Goal: Find specific page/section: Find specific page/section

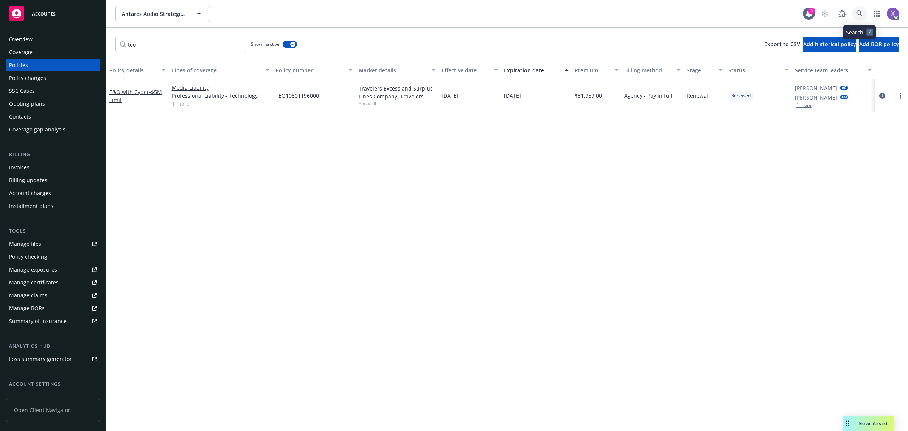
click at [856, 9] on link at bounding box center [859, 13] width 15 height 15
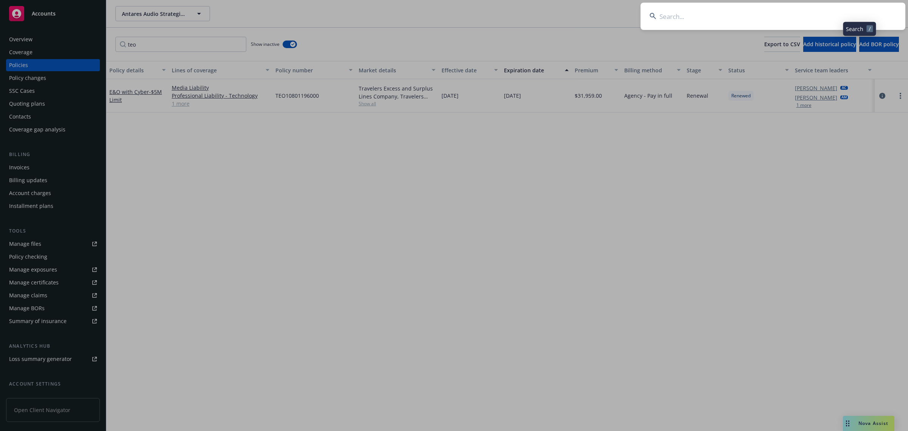
click at [786, 10] on input at bounding box center [773, 16] width 265 height 27
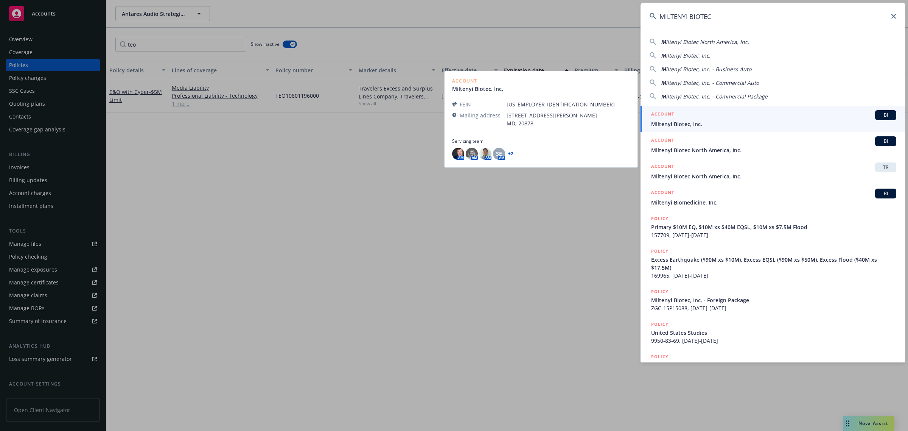
type input "MILTENYI BIOTEC"
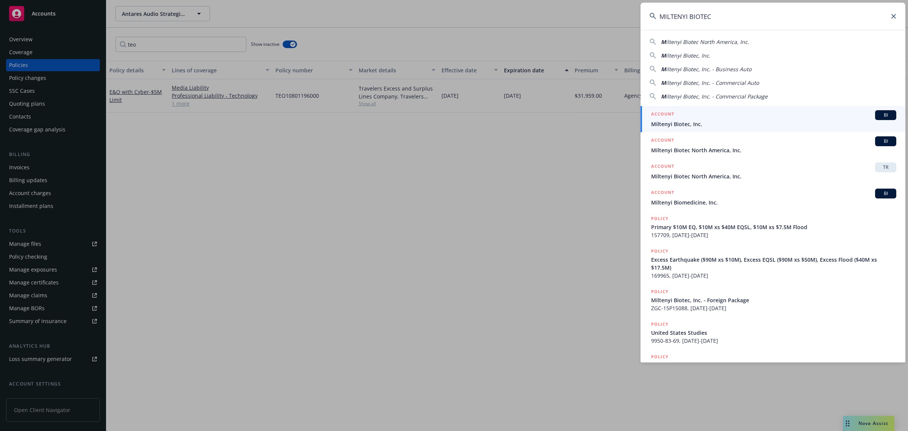
drag, startPoint x: 699, startPoint y: 129, endPoint x: 588, endPoint y: 139, distance: 110.9
click at [699, 129] on link "ACCOUNT BI Miltenyi Biotec, Inc." at bounding box center [773, 119] width 265 height 26
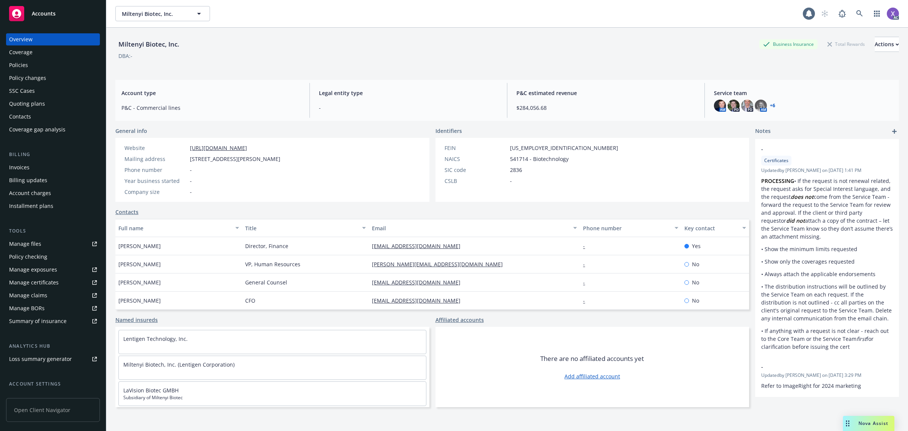
click at [22, 171] on div "Invoices" at bounding box center [19, 167] width 20 height 12
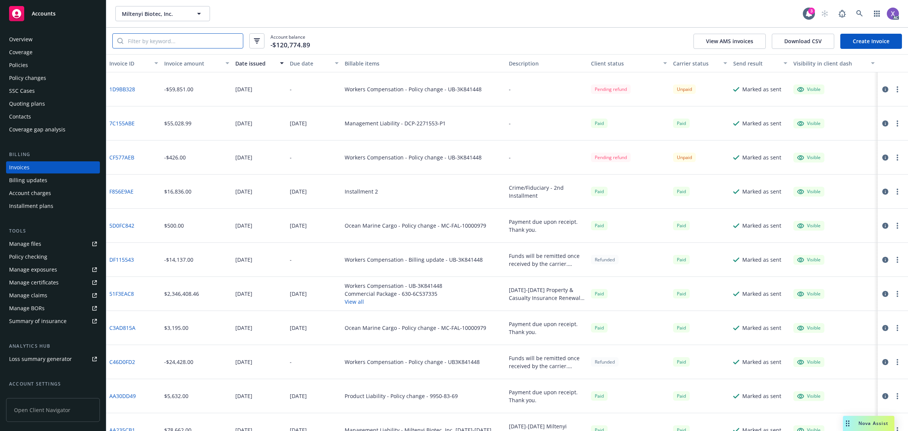
click at [138, 39] on input "search" at bounding box center [183, 41] width 120 height 14
paste input "3K841448"
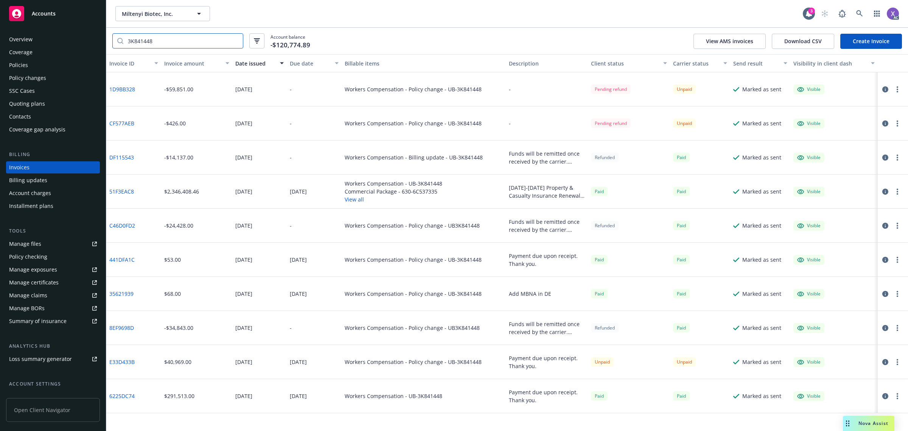
type input "3K841448"
click at [122, 158] on link "DF115543" at bounding box center [121, 157] width 25 height 8
click at [16, 62] on div "Policies" at bounding box center [18, 65] width 19 height 12
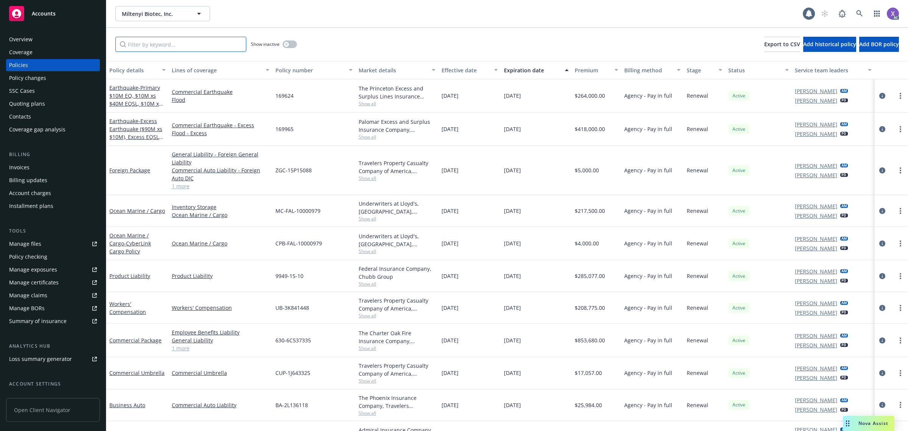
click at [154, 39] on input "Filter by keyword..." at bounding box center [180, 44] width 131 height 15
paste input "3K841448"
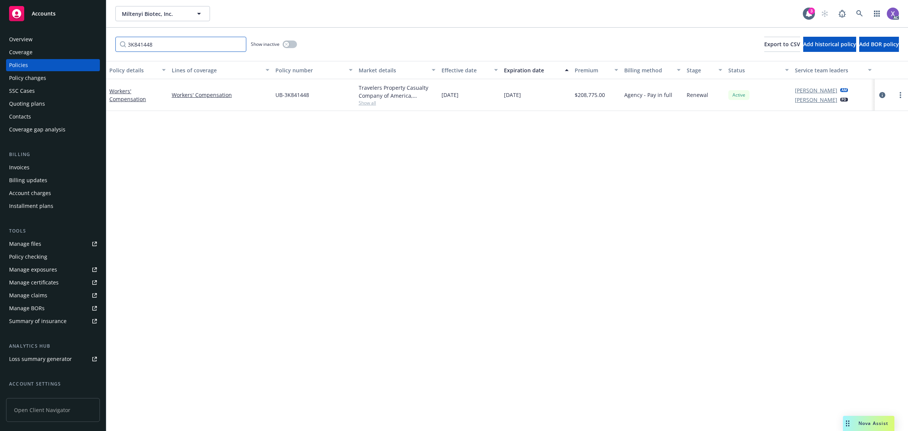
type input "3K841448"
click at [374, 220] on div "Policy details Lines of coverage Policy number Market details Effective date Ex…" at bounding box center [507, 246] width 802 height 370
click at [861, 12] on icon at bounding box center [859, 13] width 7 height 7
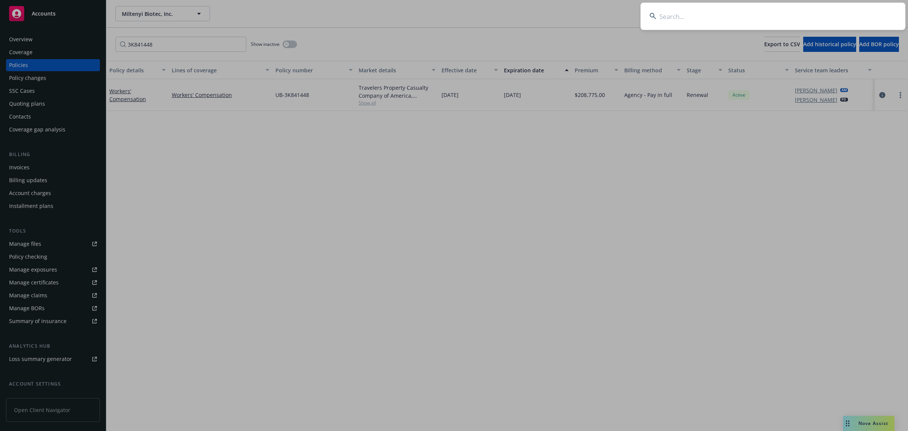
click at [760, 14] on input at bounding box center [773, 16] width 265 height 27
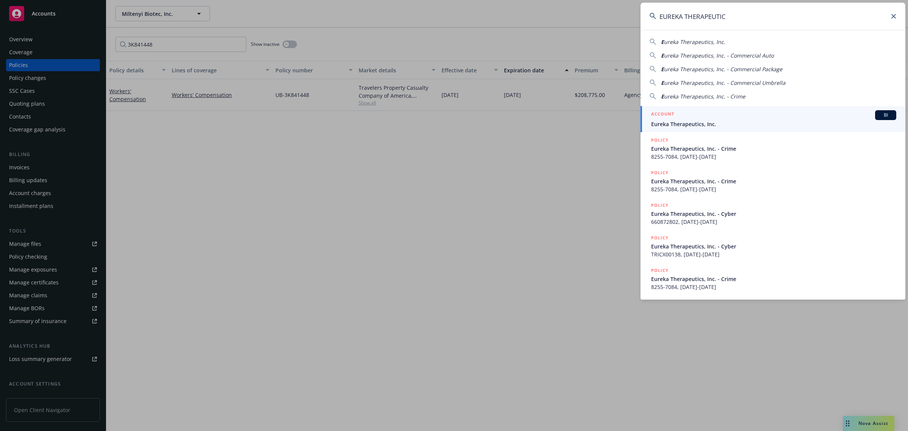
type input "EUREKA THERAPEUTIC"
click at [679, 127] on span "Eureka Therapeutics, Inc." at bounding box center [773, 124] width 245 height 8
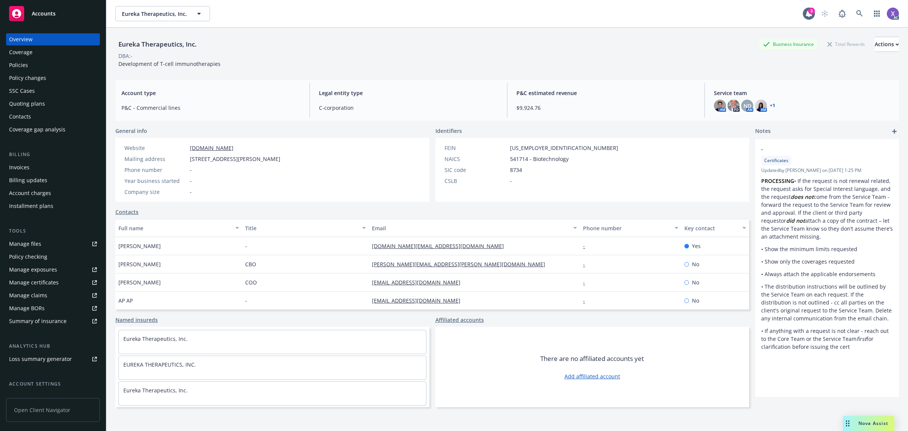
click at [23, 165] on div "Invoices" at bounding box center [19, 167] width 20 height 12
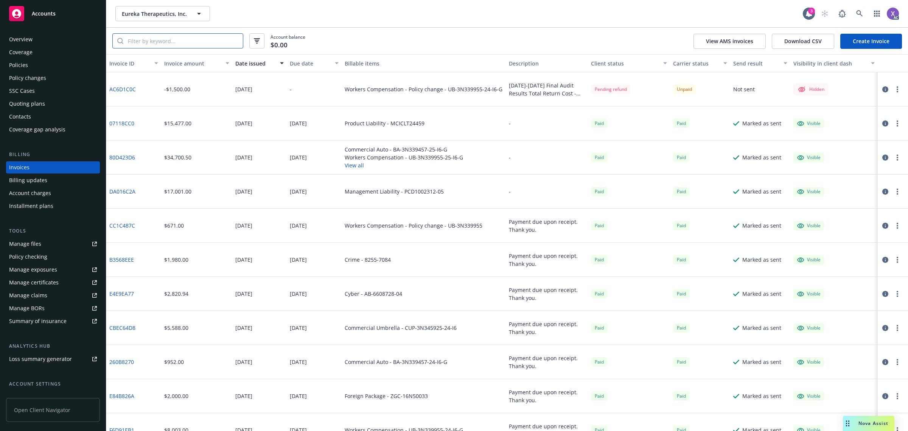
click at [148, 43] on input "search" at bounding box center [183, 41] width 120 height 14
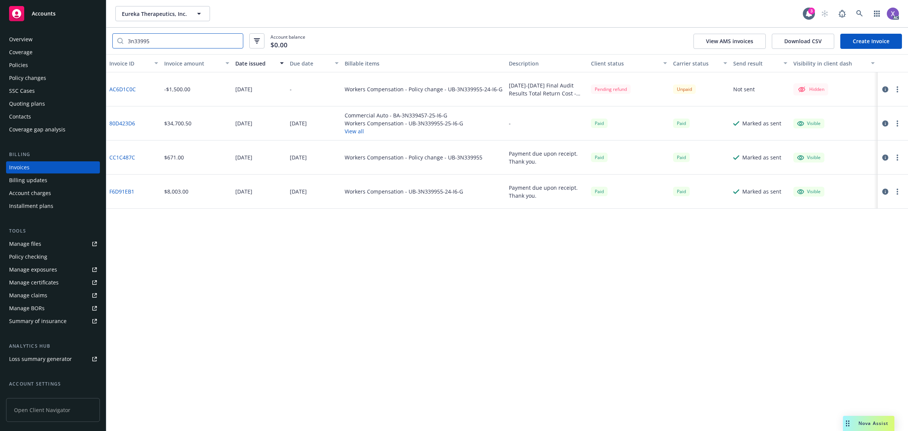
type input "3n33995"
click at [115, 90] on link "AC6D1C0C" at bounding box center [122, 89] width 26 height 8
